Goal: Information Seeking & Learning: Learn about a topic

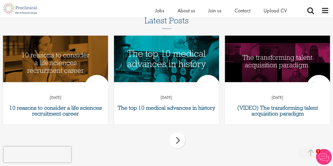
scroll to position [196, 0]
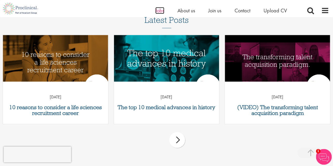
click at [160, 12] on span "Jobs" at bounding box center [159, 10] width 9 height 7
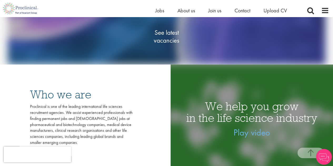
scroll to position [92, 0]
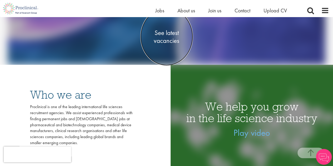
click at [166, 38] on span "See latest vacancies" at bounding box center [166, 37] width 53 height 16
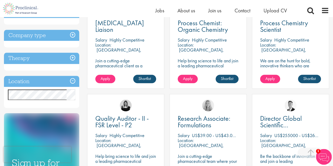
scroll to position [214, 0]
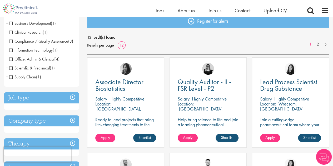
scroll to position [62, 0]
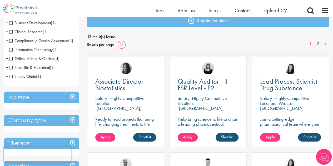
drag, startPoint x: 202, startPoint y: 104, endPoint x: 186, endPoint y: 106, distance: 15.4
click at [186, 106] on div "Location: London, England" at bounding box center [208, 106] width 61 height 11
click at [202, 106] on div "Location: London, England" at bounding box center [208, 106] width 61 height 11
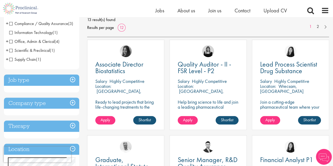
scroll to position [80, 0]
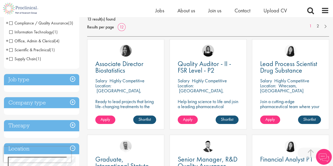
drag, startPoint x: 292, startPoint y: 83, endPoint x: 277, endPoint y: 82, distance: 14.8
click at [277, 82] on div "Lead Process Scientist Drug Substance Salary Highly Competitive Location: Wrecs…" at bounding box center [290, 84] width 77 height 90
click at [277, 82] on p "Highly Competitive" at bounding box center [291, 81] width 35 height 6
drag, startPoint x: 286, startPoint y: 89, endPoint x: 280, endPoint y: 88, distance: 5.8
click at [280, 88] on div "Location: Wrecsam, Cymru" at bounding box center [290, 88] width 61 height 11
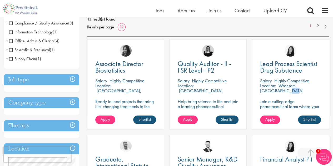
click at [280, 88] on p "Wrecsam, [GEOGRAPHIC_DATA]" at bounding box center [281, 88] width 43 height 11
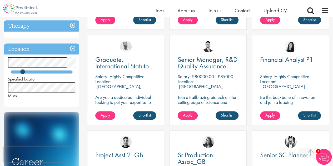
scroll to position [183, 0]
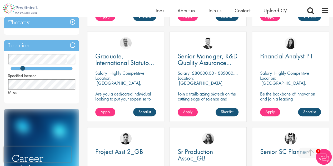
drag, startPoint x: 278, startPoint y: 74, endPoint x: 262, endPoint y: 77, distance: 16.1
click at [262, 77] on div "Financial Analyst P1 Salary Highly Competitive Location: Basingstoke, England B…" at bounding box center [290, 77] width 77 height 90
click at [262, 77] on span "Location:" at bounding box center [268, 78] width 16 height 6
drag, startPoint x: 215, startPoint y: 81, endPoint x: 225, endPoint y: 79, distance: 10.5
click at [225, 79] on div "Location: Maidenhead, England" at bounding box center [208, 81] width 61 height 11
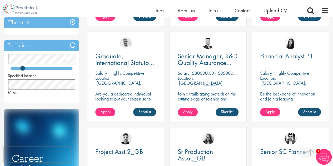
click at [224, 80] on p "[GEOGRAPHIC_DATA], [GEOGRAPHIC_DATA]" at bounding box center [201, 85] width 46 height 11
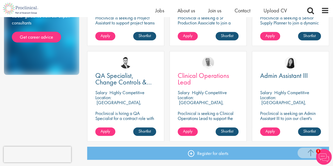
scroll to position [354, 0]
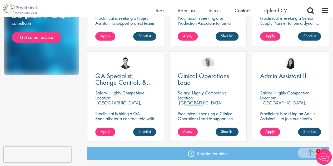
drag, startPoint x: 211, startPoint y: 99, endPoint x: 199, endPoint y: 97, distance: 12.4
click at [199, 100] on p "[GEOGRAPHIC_DATA], [GEOGRAPHIC_DATA]" at bounding box center [201, 105] width 46 height 11
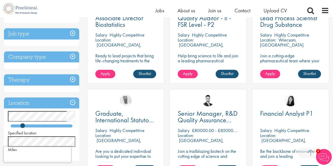
scroll to position [125, 0]
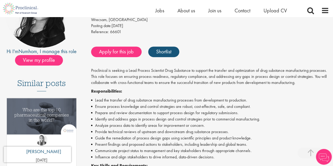
scroll to position [86, 0]
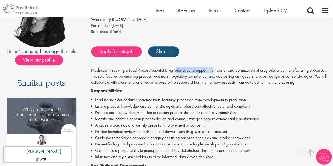
drag, startPoint x: 176, startPoint y: 73, endPoint x: 214, endPoint y: 71, distance: 37.2
click at [214, 71] on p "Proclinical is seeking a Lead Process Scientist Drug Substance to support the t…" at bounding box center [210, 76] width 238 height 18
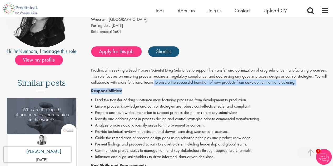
drag, startPoint x: 200, startPoint y: 91, endPoint x: 210, endPoint y: 94, distance: 10.9
click at [210, 94] on p "Responsibilities:" at bounding box center [210, 91] width 238 height 6
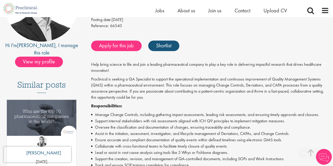
scroll to position [92, 0]
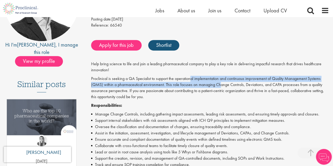
drag, startPoint x: 215, startPoint y: 84, endPoint x: 224, endPoint y: 83, distance: 9.0
click at [224, 83] on p "Proclinical is seeking a QA Specialist to support the operational implementatio…" at bounding box center [210, 88] width 238 height 24
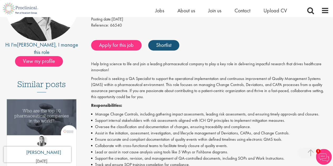
click at [227, 85] on p "Proclinical is seeking a QA Specialist to support the operational implementatio…" at bounding box center [210, 88] width 238 height 24
drag, startPoint x: 152, startPoint y: 90, endPoint x: 203, endPoint y: 92, distance: 51.7
click at [203, 92] on p "Proclinical is seeking a QA Specialist to support the operational implementatio…" at bounding box center [210, 88] width 238 height 24
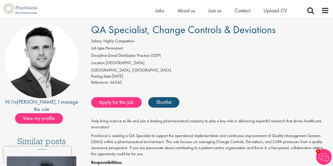
scroll to position [35, 0]
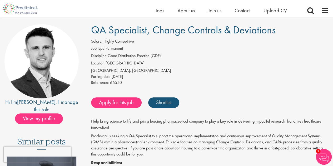
drag, startPoint x: 119, startPoint y: 59, endPoint x: 133, endPoint y: 59, distance: 13.7
click at [133, 59] on li "Discipline: Good Distribution Practice (GDP)" at bounding box center [210, 56] width 238 height 7
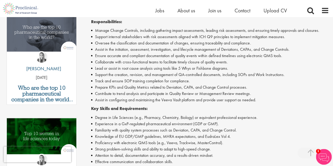
scroll to position [175, 0]
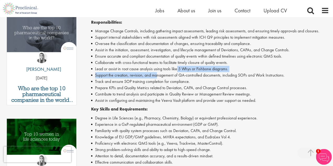
drag, startPoint x: 157, startPoint y: 74, endPoint x: 177, endPoint y: 70, distance: 20.2
click at [177, 70] on ul "Manage Change Controls, including gathering impact assessments, leading risk as…" at bounding box center [210, 66] width 238 height 76
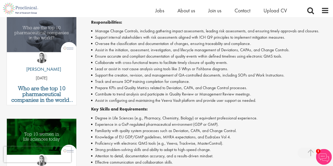
click at [155, 70] on li "Lead or assist in root cause analysis using tools like 5 Whys or Fishbone diagr…" at bounding box center [210, 69] width 238 height 6
drag, startPoint x: 185, startPoint y: 66, endPoint x: 203, endPoint y: 61, distance: 18.3
click at [203, 61] on ul "Manage Change Controls, including gathering impact assessments, leading risk as…" at bounding box center [210, 66] width 238 height 76
click at [180, 63] on li "Collaborate with cross-functional teams to facilitate timely closure of quality…" at bounding box center [210, 63] width 238 height 6
drag, startPoint x: 183, startPoint y: 63, endPoint x: 203, endPoint y: 61, distance: 19.6
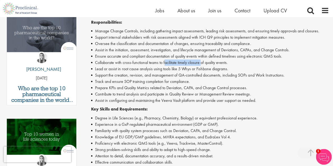
click at [203, 61] on li "Collaborate with cross-functional teams to facilitate timely closure of quality…" at bounding box center [210, 63] width 238 height 6
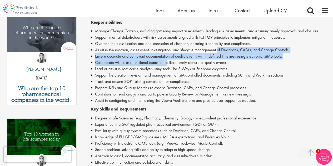
drag, startPoint x: 207, startPoint y: 55, endPoint x: 218, endPoint y: 51, distance: 12.1
click at [218, 51] on ul "Manage Change Controls, including gathering impact assessments, leading risk as…" at bounding box center [210, 66] width 238 height 76
click at [218, 51] on li "Assist in the initiation, assessment, investigation, and lifecycle management o…" at bounding box center [210, 50] width 238 height 6
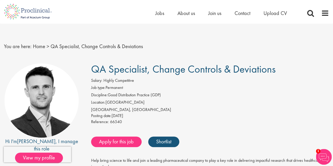
scroll to position [2, 0]
